Goal: Transaction & Acquisition: Book appointment/travel/reservation

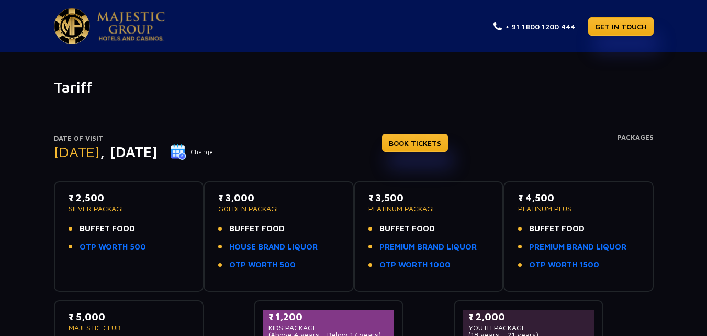
click at [186, 154] on img at bounding box center [179, 152] width 16 height 16
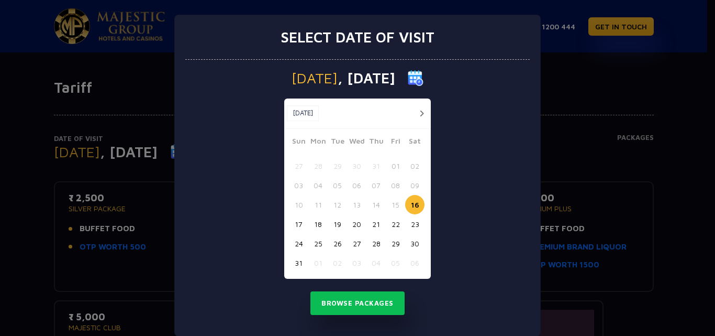
click at [295, 241] on button "24" at bounding box center [298, 242] width 19 height 19
click at [346, 305] on button "Browse Packages" at bounding box center [357, 303] width 94 height 24
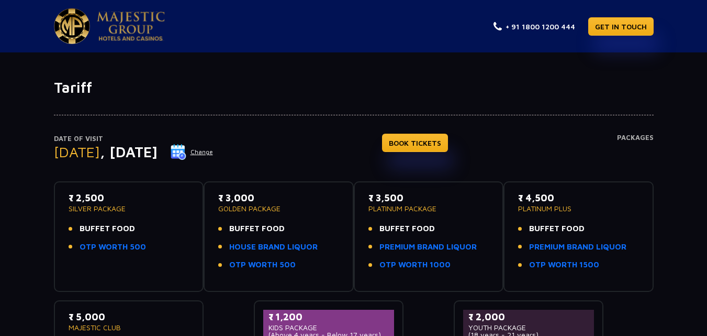
drag, startPoint x: 231, startPoint y: 225, endPoint x: 220, endPoint y: 117, distance: 107.8
click at [220, 117] on div "Date of Visit Sunday , 24 Aug 2025 Change BOOK TICKETS Packages ₹ 2,500 SILVER …" at bounding box center [354, 247] width 612 height 303
click at [639, 29] on link "GET IN TOUCH" at bounding box center [620, 26] width 65 height 18
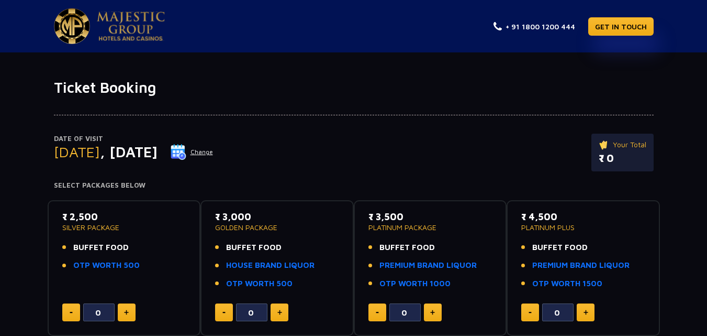
click at [132, 315] on button at bounding box center [127, 312] width 18 height 18
type input "2"
click at [275, 311] on button at bounding box center [280, 312] width 18 height 18
type input "1"
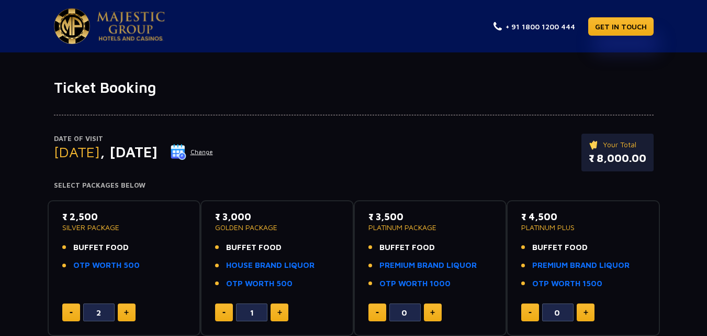
click at [76, 313] on button at bounding box center [71, 312] width 18 height 18
type input "1"
click at [224, 309] on button at bounding box center [224, 312] width 18 height 18
type input "0"
click at [125, 311] on img at bounding box center [126, 311] width 5 height 5
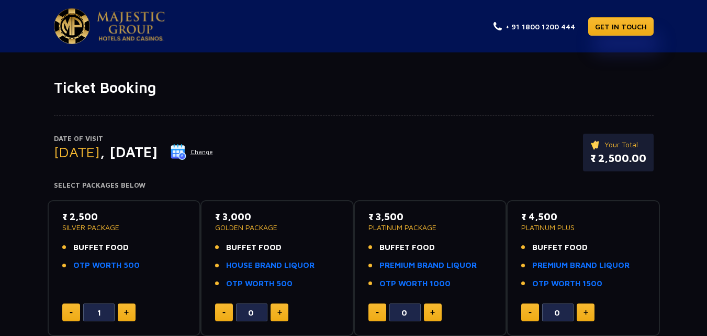
type input "2"
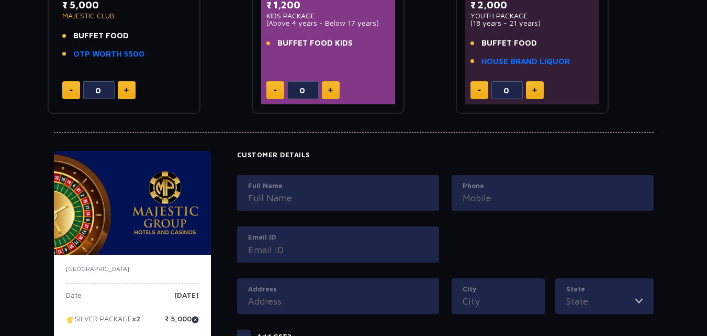
scroll to position [419, 0]
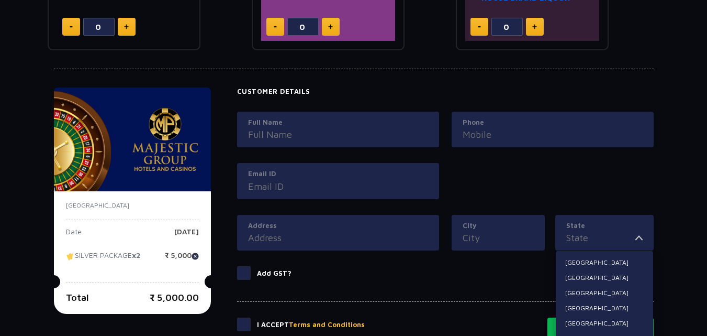
click at [580, 237] on input "State" at bounding box center [600, 237] width 69 height 14
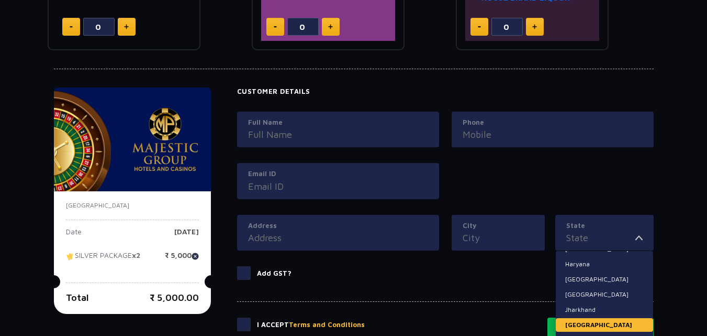
click at [605, 324] on li "[GEOGRAPHIC_DATA]" at bounding box center [604, 325] width 97 height 14
type input "[GEOGRAPHIC_DATA]"
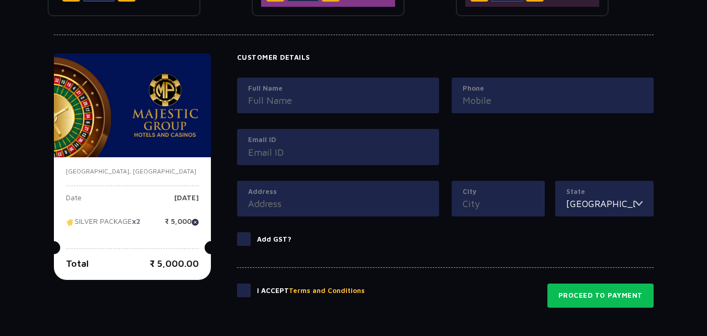
scroll to position [471, 0]
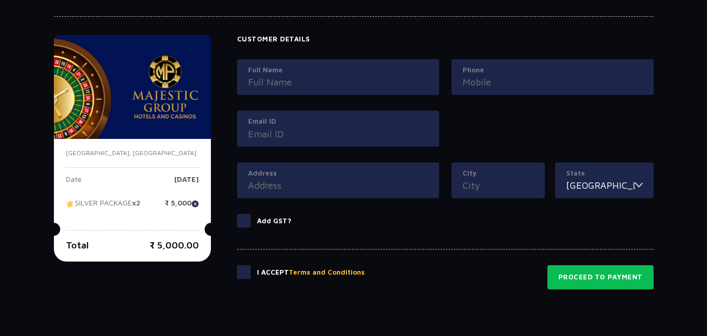
click at [247, 226] on span at bounding box center [244, 221] width 14 height 14
click at [0, 0] on input "Add GST?" at bounding box center [0, 0] width 0 height 0
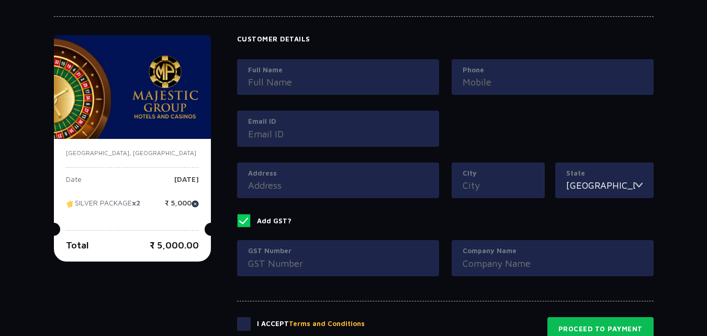
click at [249, 225] on span at bounding box center [244, 221] width 14 height 14
click at [0, 0] on input "Add GST?" at bounding box center [0, 0] width 0 height 0
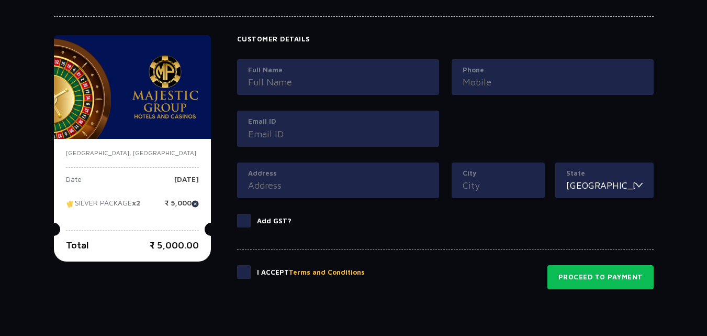
click at [246, 274] on span at bounding box center [244, 272] width 14 height 14
click at [0, 0] on input "checkbox" at bounding box center [0, 0] width 0 height 0
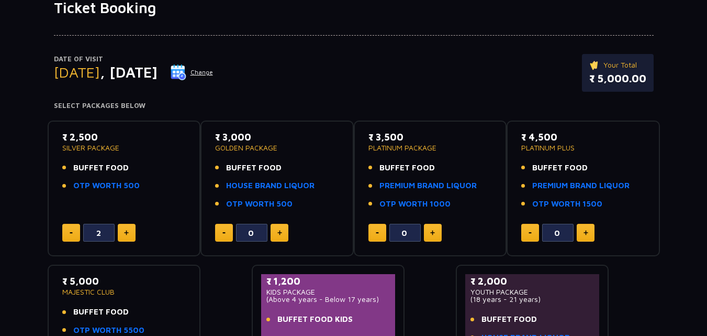
scroll to position [0, 0]
